Goal: Transaction & Acquisition: Purchase product/service

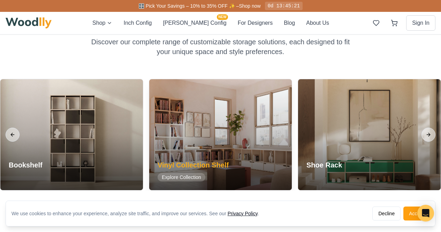
scroll to position [279, 0]
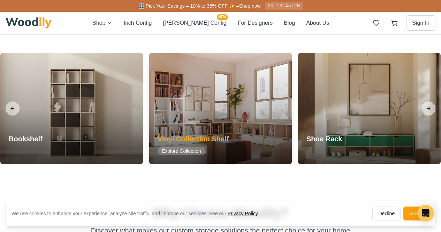
click at [149, 127] on div "Vinyl Collection Shelf Explore Collection" at bounding box center [193, 145] width 88 height 38
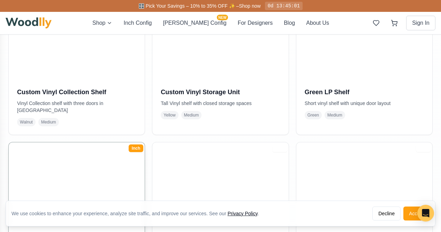
scroll to position [453, 0]
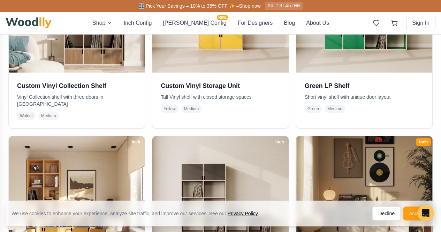
click at [293, 137] on img at bounding box center [364, 203] width 143 height 143
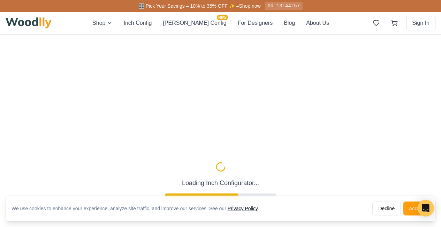
scroll to position [35, 0]
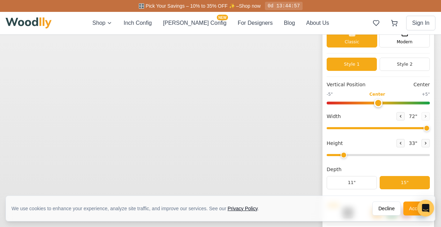
type input "72"
type input "2"
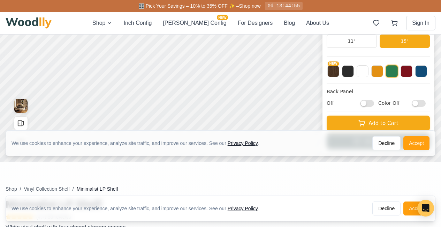
scroll to position [3, 0]
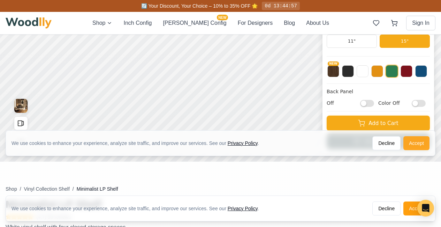
click at [416, 143] on button "Accept" at bounding box center [416, 143] width 26 height 14
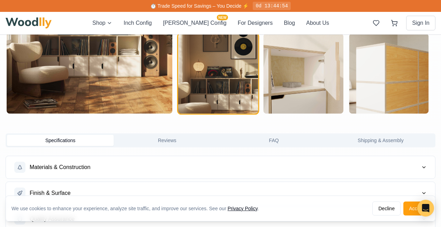
scroll to position [523, 0]
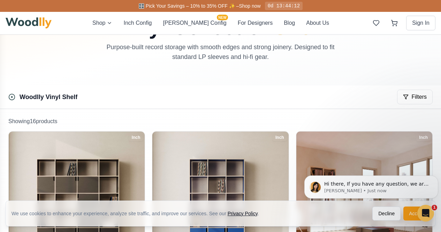
scroll to position [70, 0]
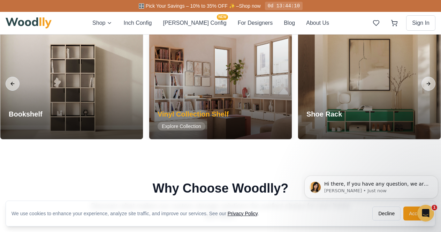
scroll to position [279, 0]
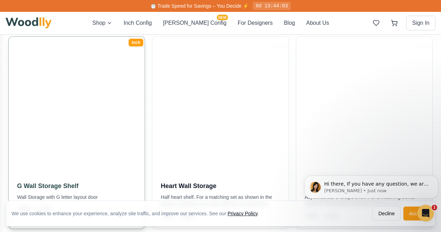
scroll to position [151, 0]
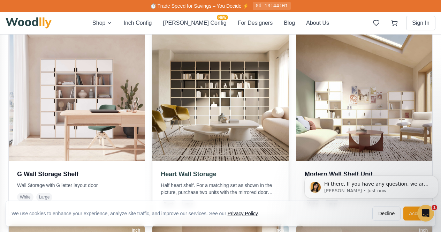
click at [181, 86] on img at bounding box center [220, 92] width 143 height 143
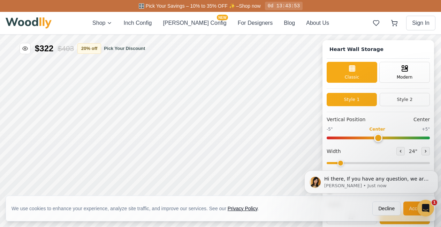
type input "72"
type input "7"
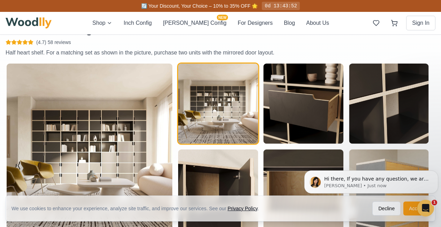
scroll to position [453, 0]
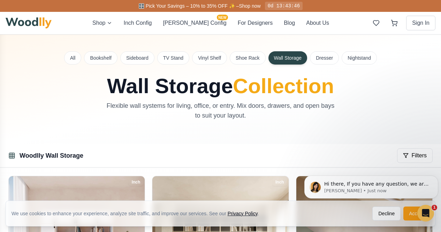
scroll to position [105, 0]
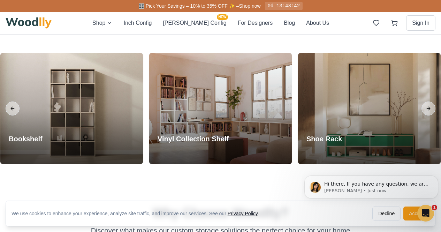
scroll to position [349, 0]
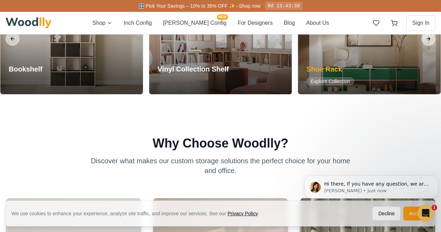
click at [306, 66] on h3 "Shoe Rack" at bounding box center [330, 69] width 48 height 10
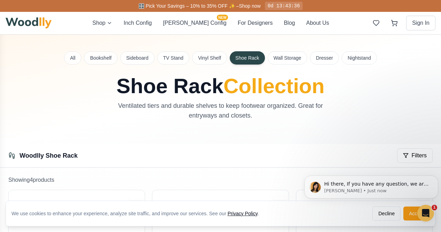
scroll to position [139, 0]
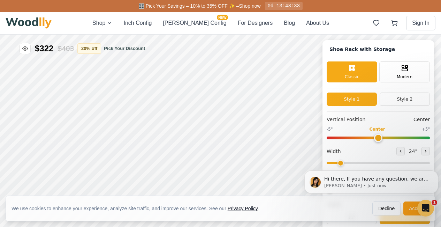
type input "67"
type input "2"
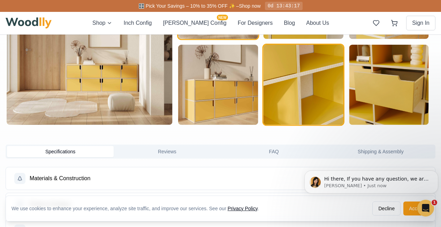
scroll to position [418, 0]
